Goal: Task Accomplishment & Management: Manage account settings

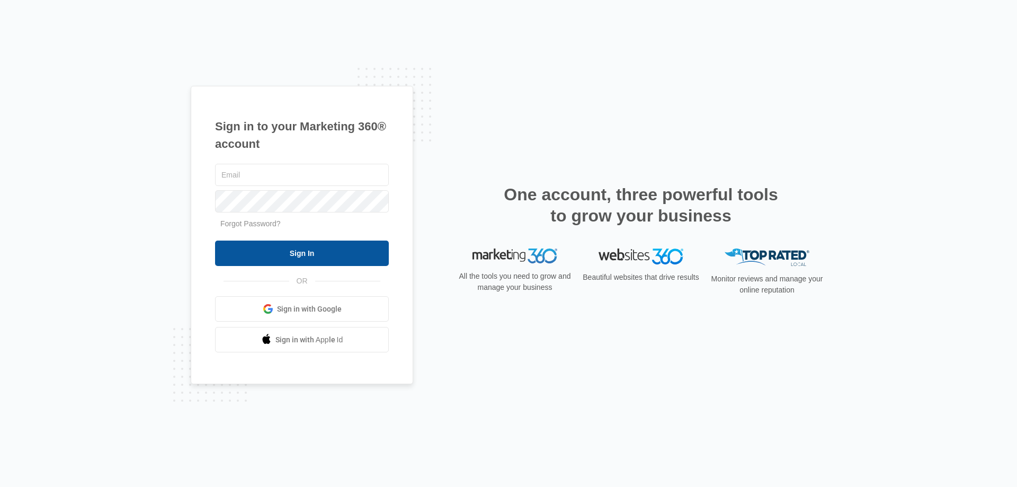
type input "[PERSON_NAME][EMAIL_ADDRESS][DOMAIN_NAME]"
click at [284, 251] on input "Sign In" at bounding box center [302, 253] width 174 height 25
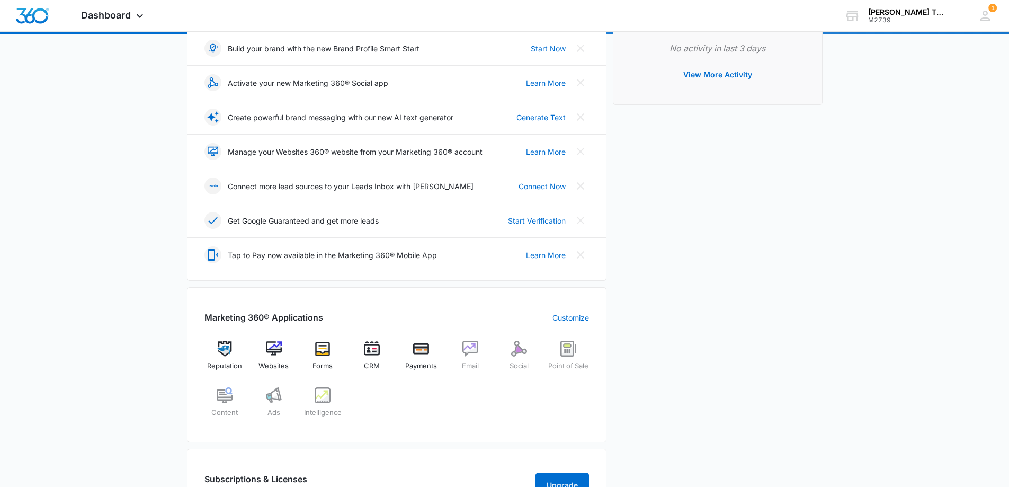
scroll to position [212, 0]
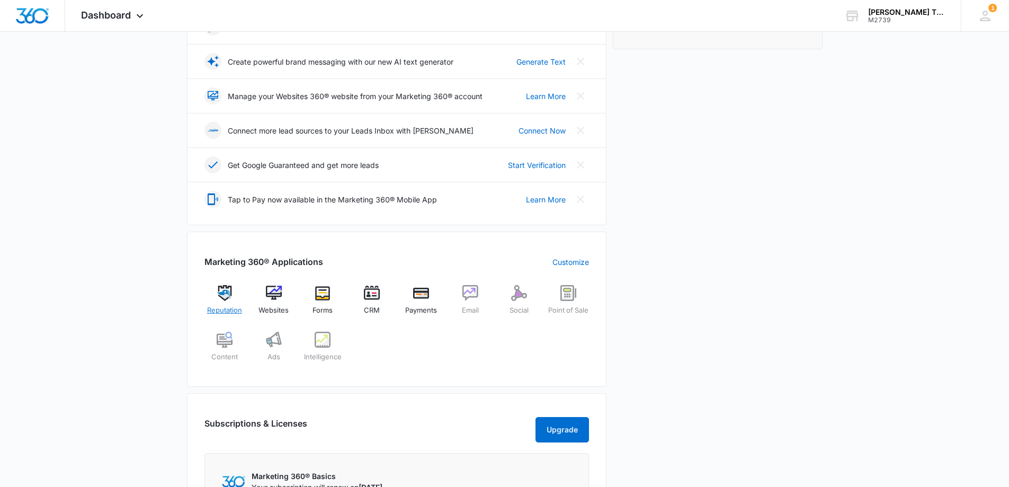
click at [223, 298] on img at bounding box center [225, 293] width 16 height 16
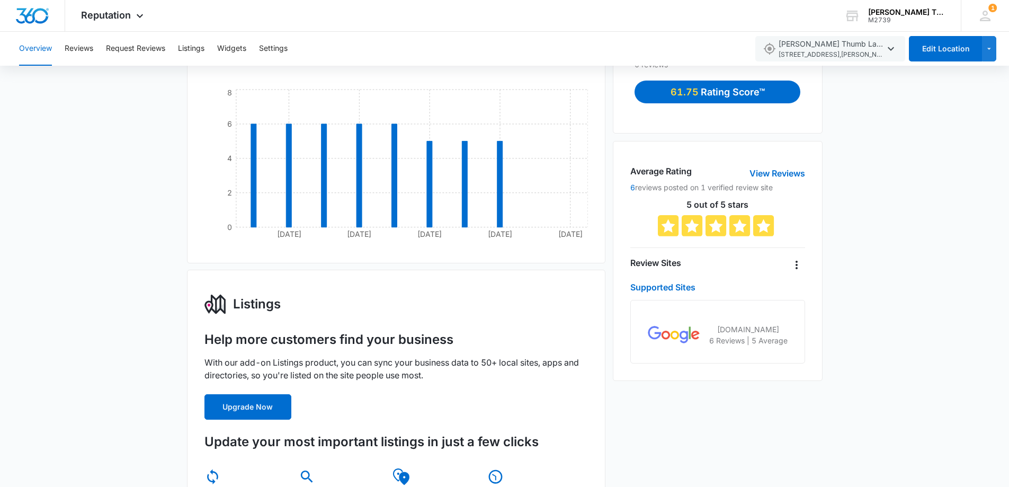
scroll to position [99, 0]
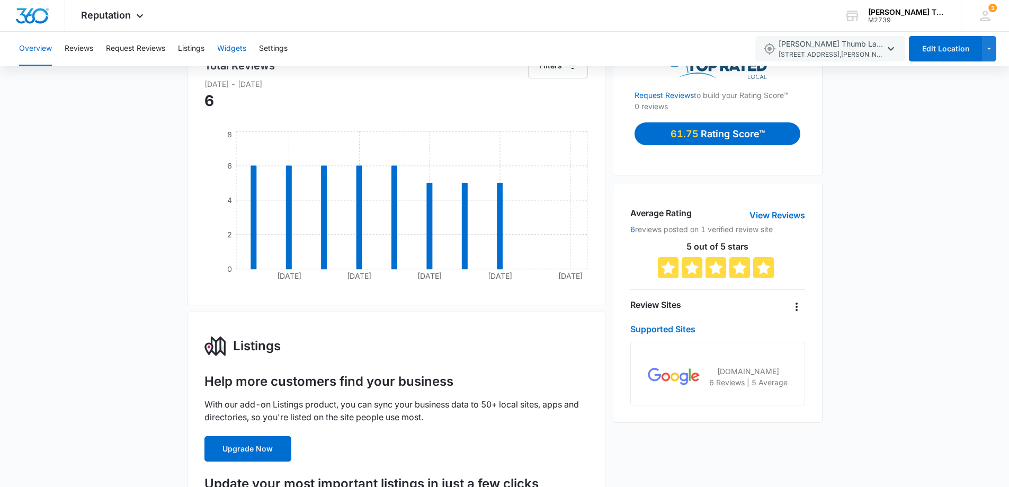
click at [242, 47] on button "Widgets" at bounding box center [231, 49] width 29 height 34
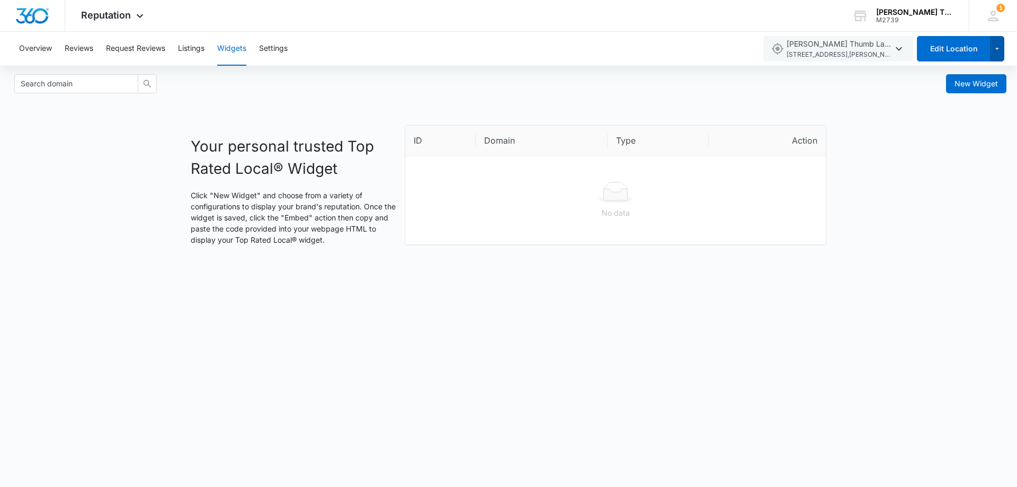
click at [996, 48] on icon "button" at bounding box center [997, 48] width 9 height 13
click at [893, 144] on div "Your personal trusted Top Rated Local® Widget Click "New Widget" and choose fro…" at bounding box center [508, 189] width 1017 height 128
click at [285, 48] on button "Settings" at bounding box center [273, 49] width 29 height 34
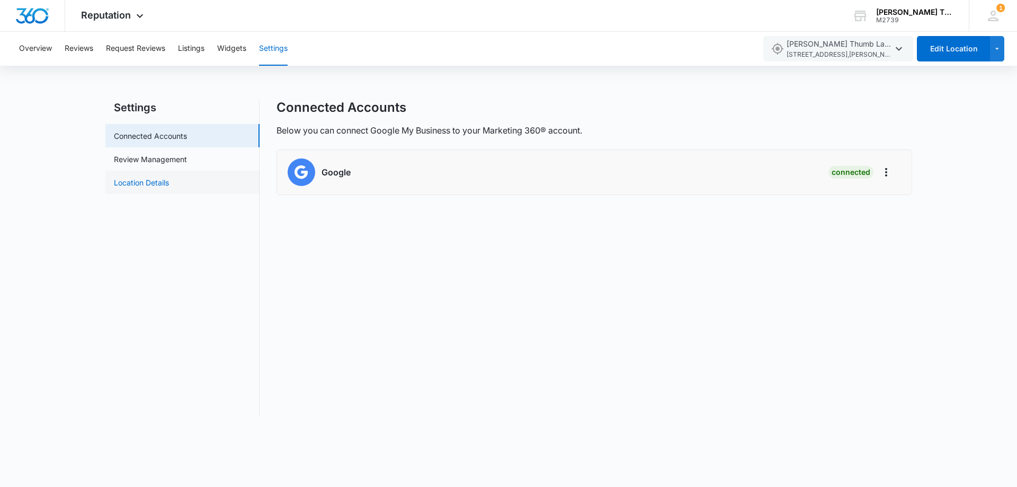
click at [169, 185] on link "Location Details" at bounding box center [141, 182] width 55 height 11
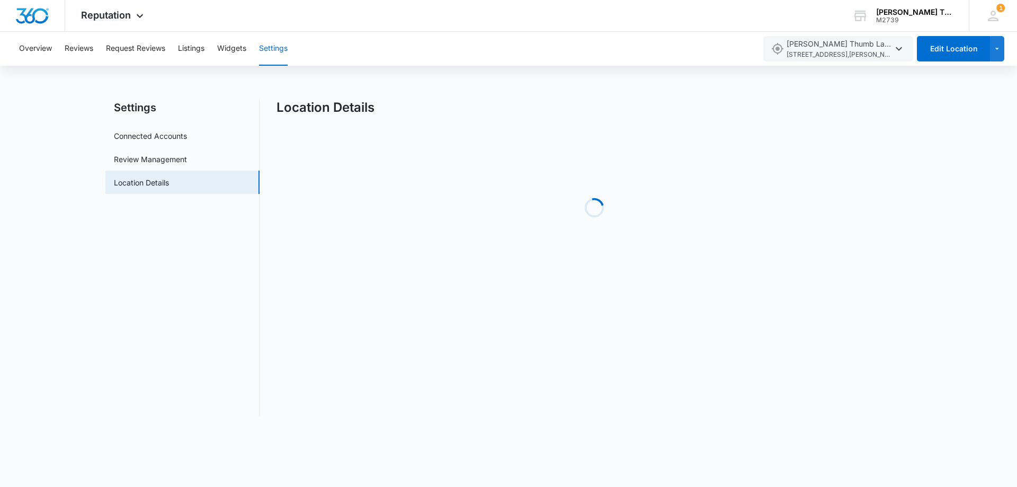
select select "[US_STATE]"
select select "2007"
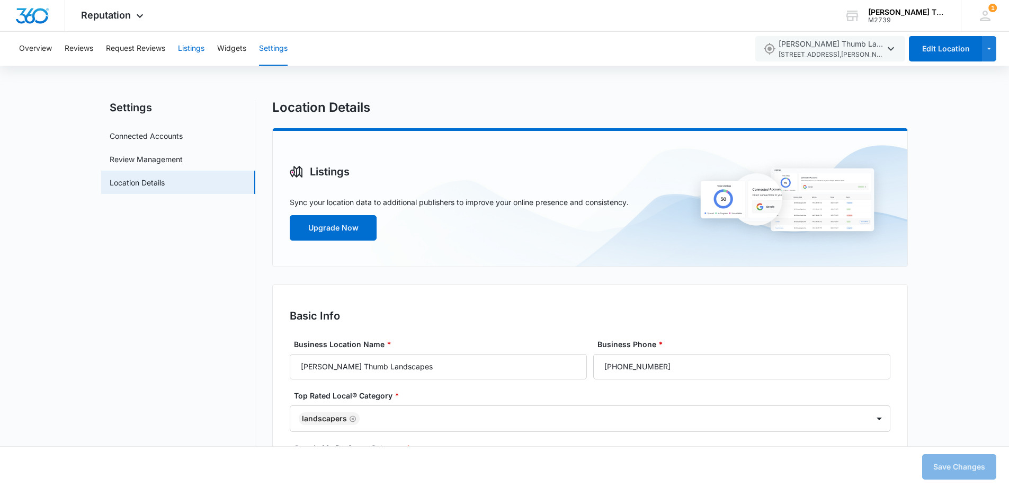
click at [182, 54] on button "Listings" at bounding box center [191, 49] width 26 height 34
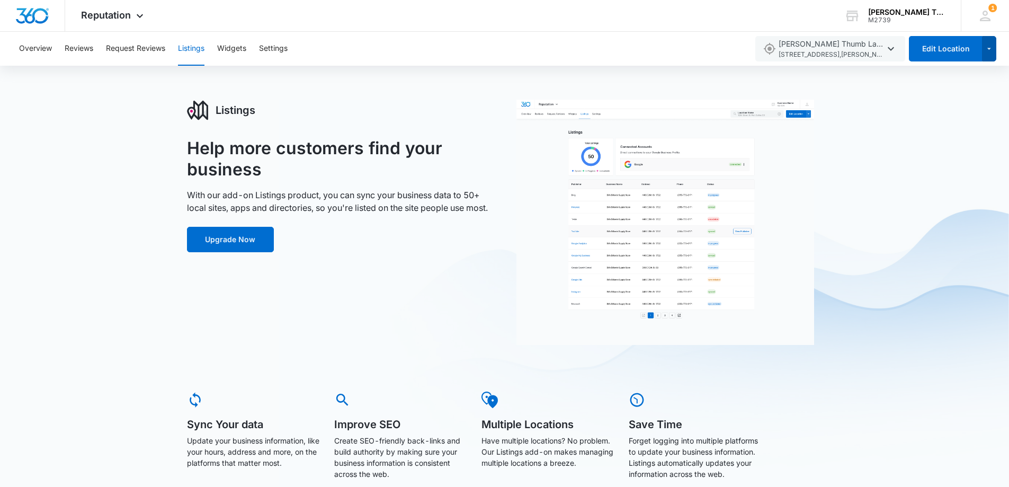
click at [996, 45] on button "button" at bounding box center [989, 48] width 14 height 25
drag, startPoint x: 962, startPoint y: 252, endPoint x: 793, endPoint y: 182, distance: 182.7
click at [962, 252] on div "Listings Help more customers find your business With our add-on Listings produc…" at bounding box center [504, 319] width 1009 height 438
click at [38, 25] on div at bounding box center [32, 15] width 65 height 31
